Goal: Task Accomplishment & Management: Complete application form

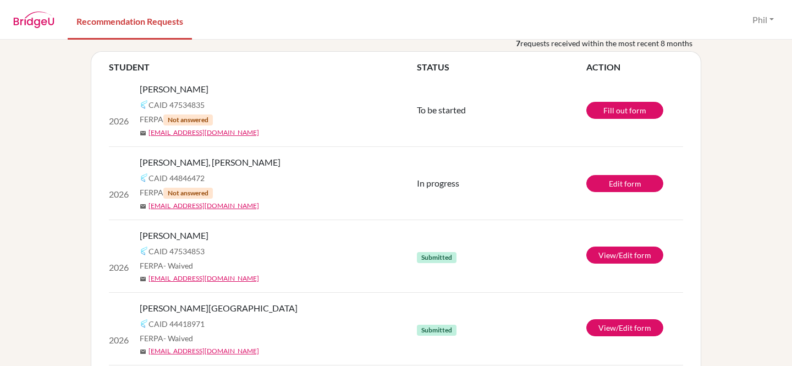
scroll to position [61, 0]
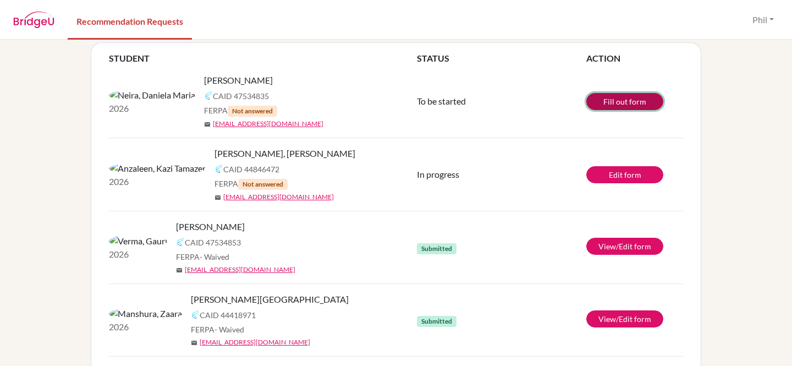
click at [629, 101] on link "Fill out form" at bounding box center [625, 101] width 77 height 17
